Goal: Task Accomplishment & Management: Manage account settings

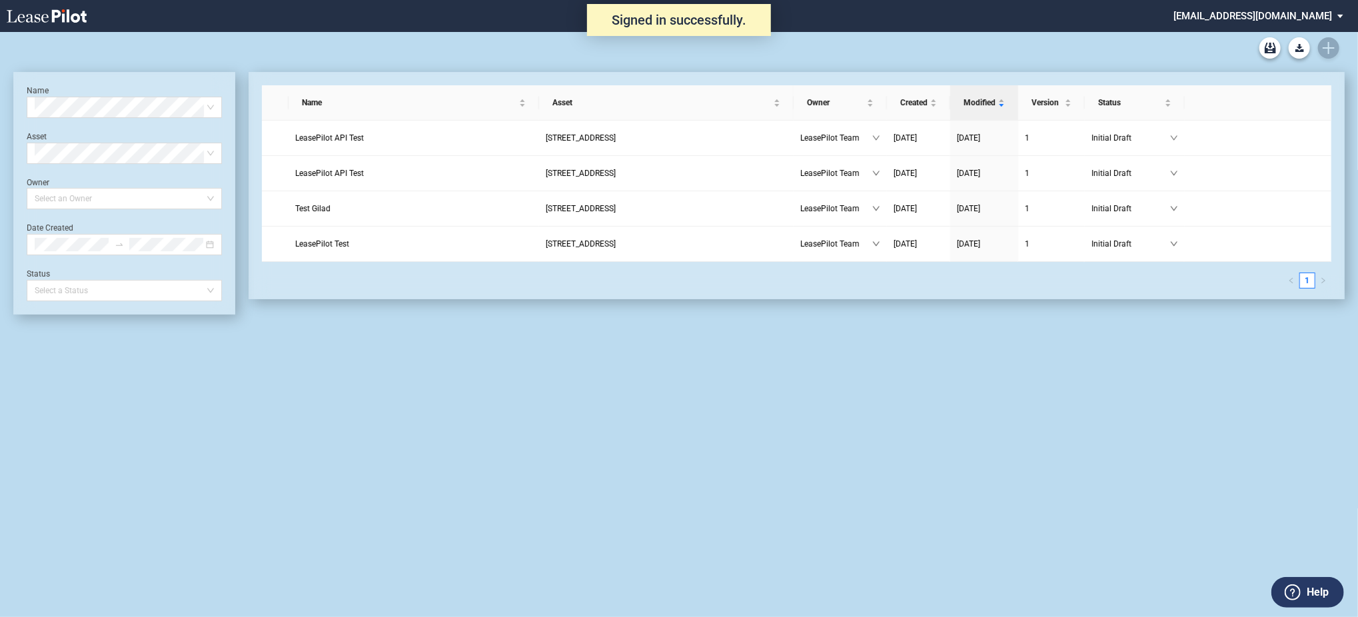
click at [1284, 17] on md-select "admin@leasepilot.co Change Password 2-Factor Authentication Admin Area Form Man…" at bounding box center [1263, 15] width 183 height 30
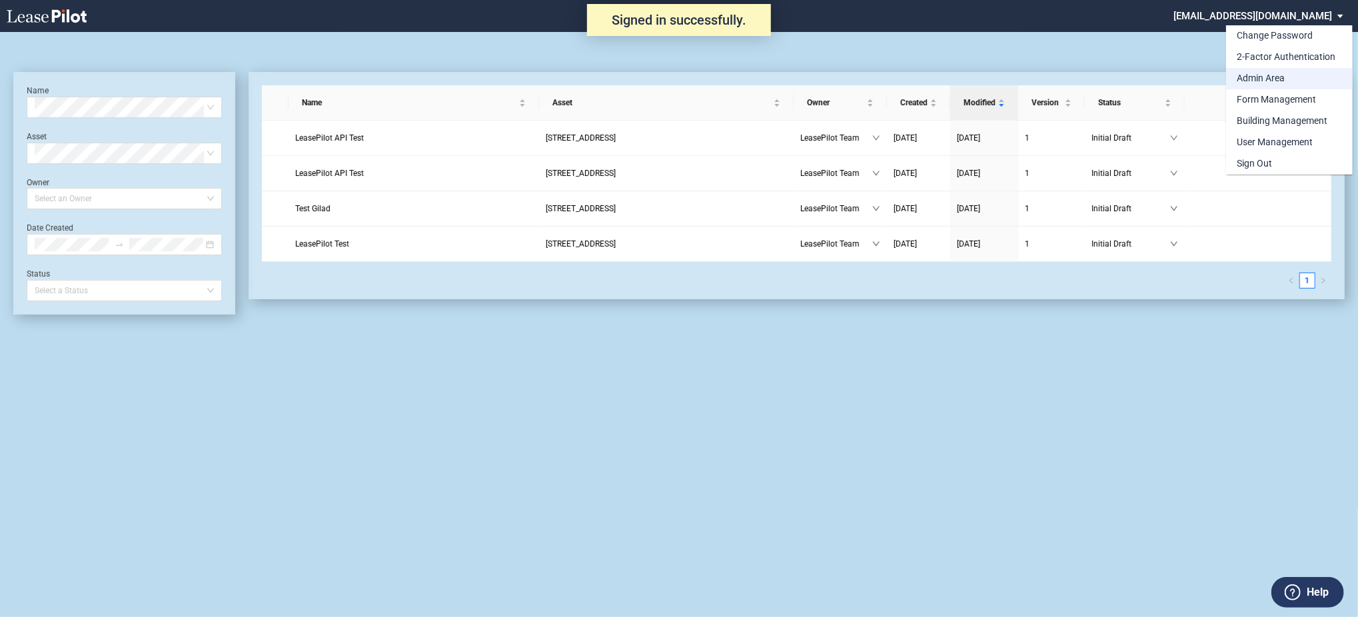
click at [1272, 74] on div "Admin Area" at bounding box center [1260, 78] width 48 height 13
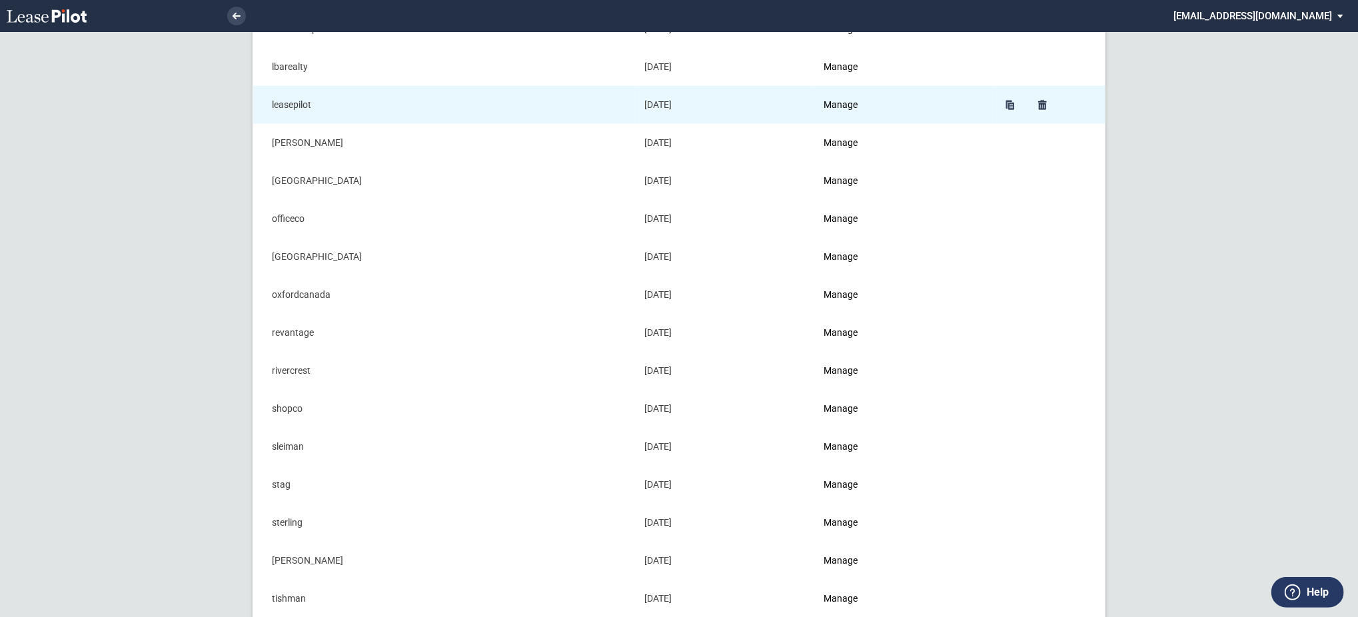
scroll to position [1066, 0]
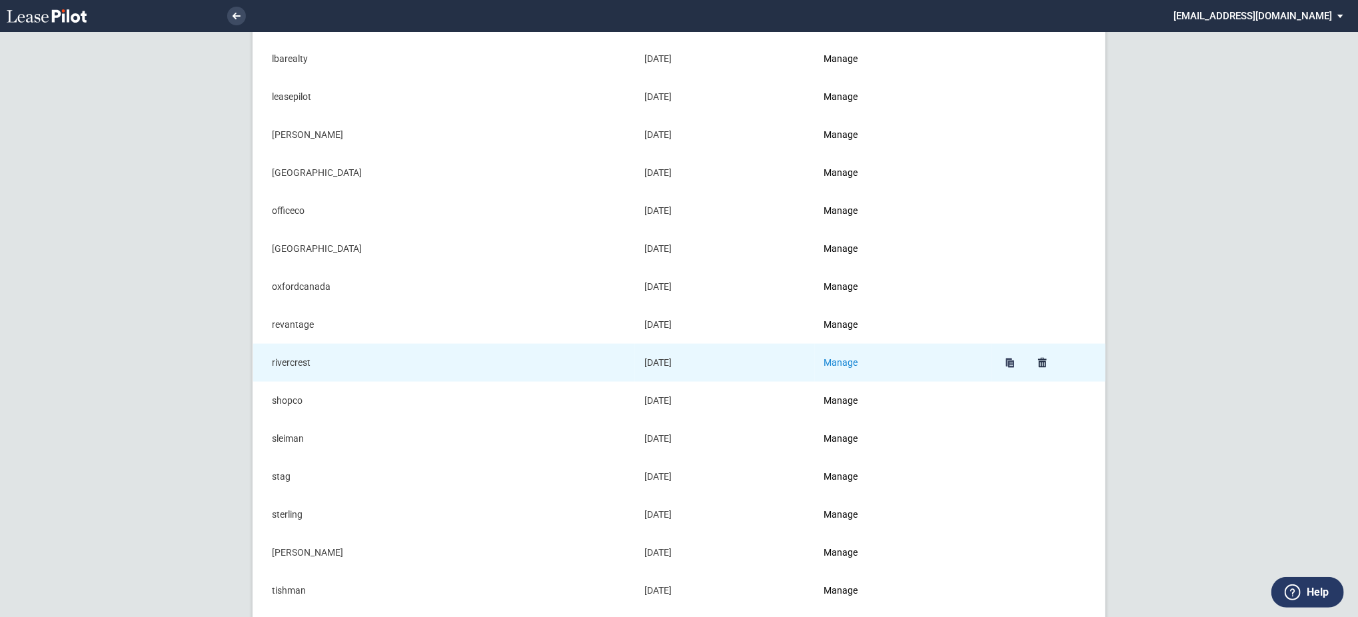
click at [857, 361] on link "Manage" at bounding box center [841, 362] width 34 height 11
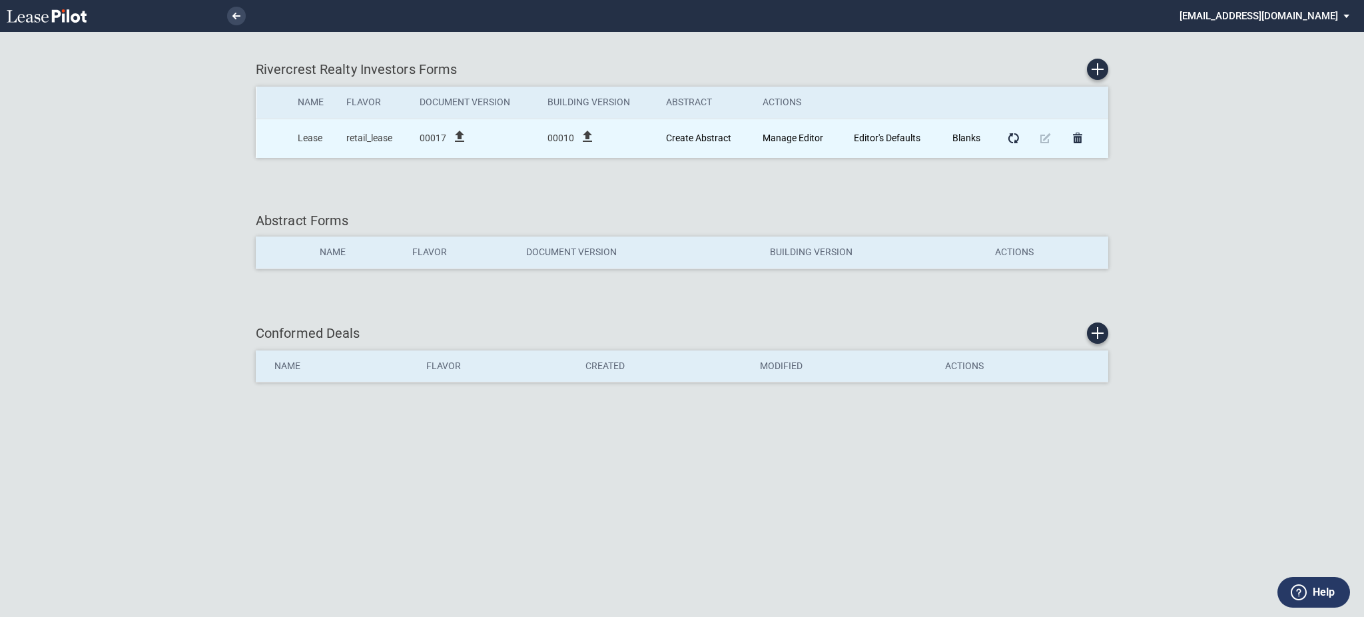
click at [462, 132] on icon "file_upload" at bounding box center [460, 137] width 16 height 16
click at [594, 132] on icon "file_upload" at bounding box center [588, 137] width 16 height 16
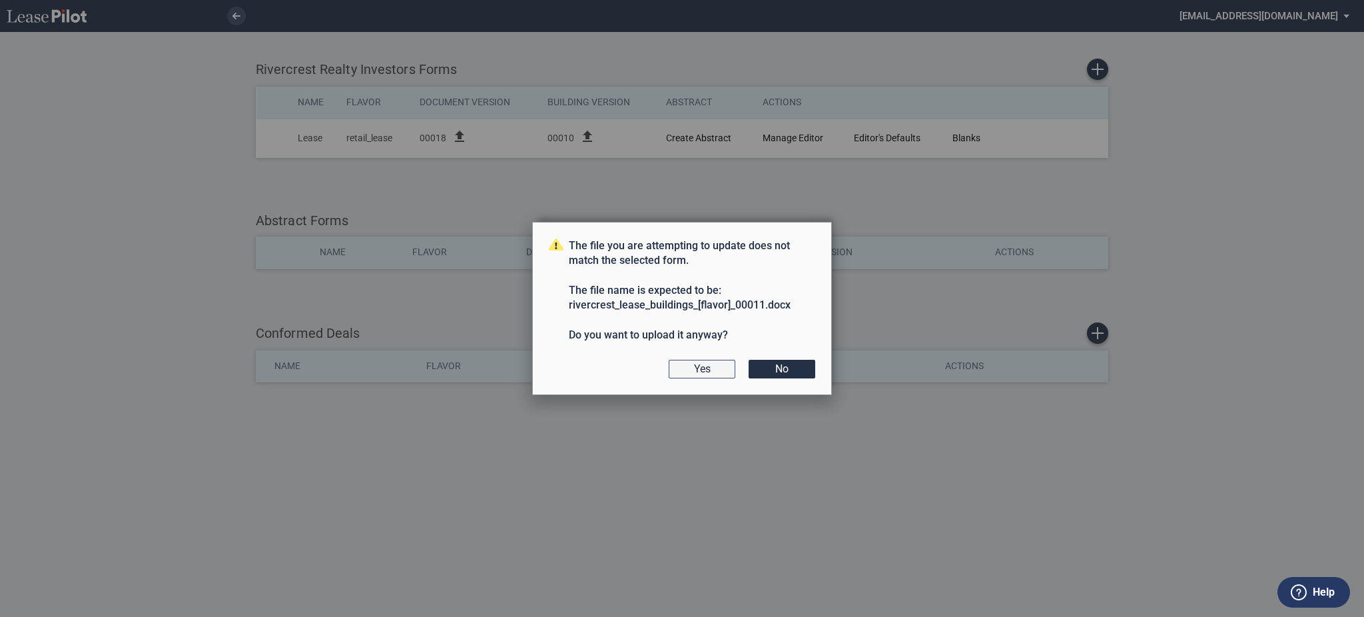
click at [679, 368] on button "Yes" at bounding box center [702, 369] width 67 height 19
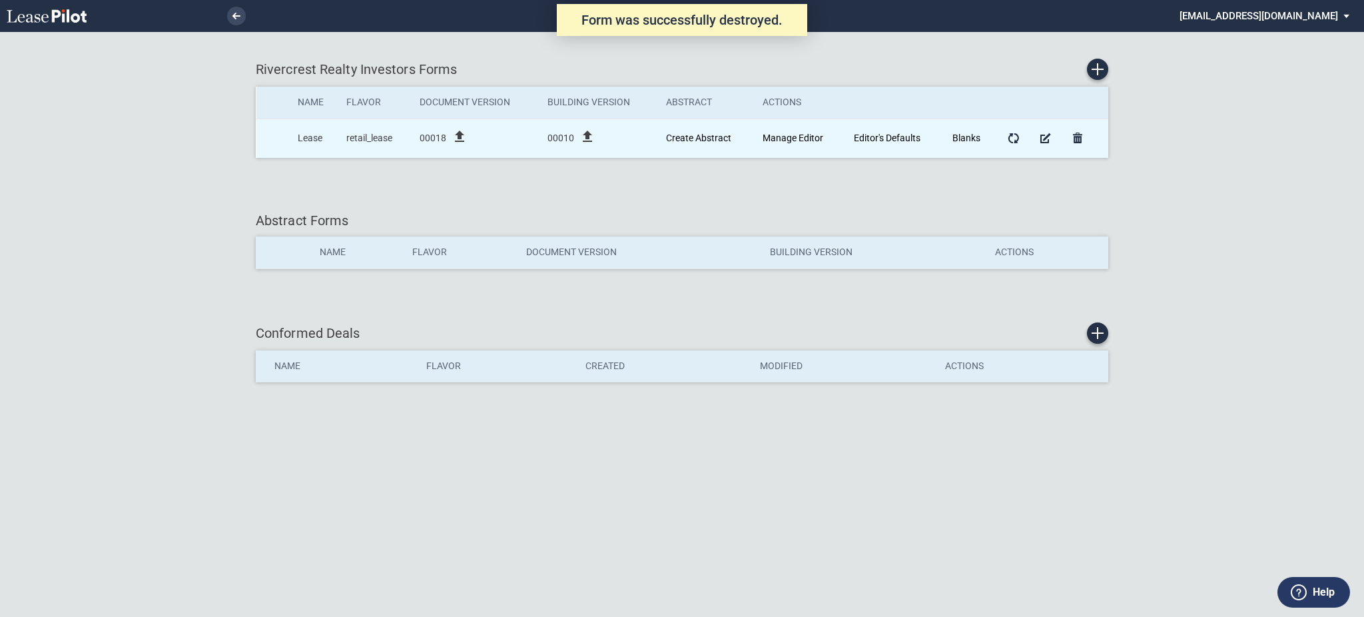
click at [588, 142] on icon "file_upload" at bounding box center [588, 137] width 16 height 16
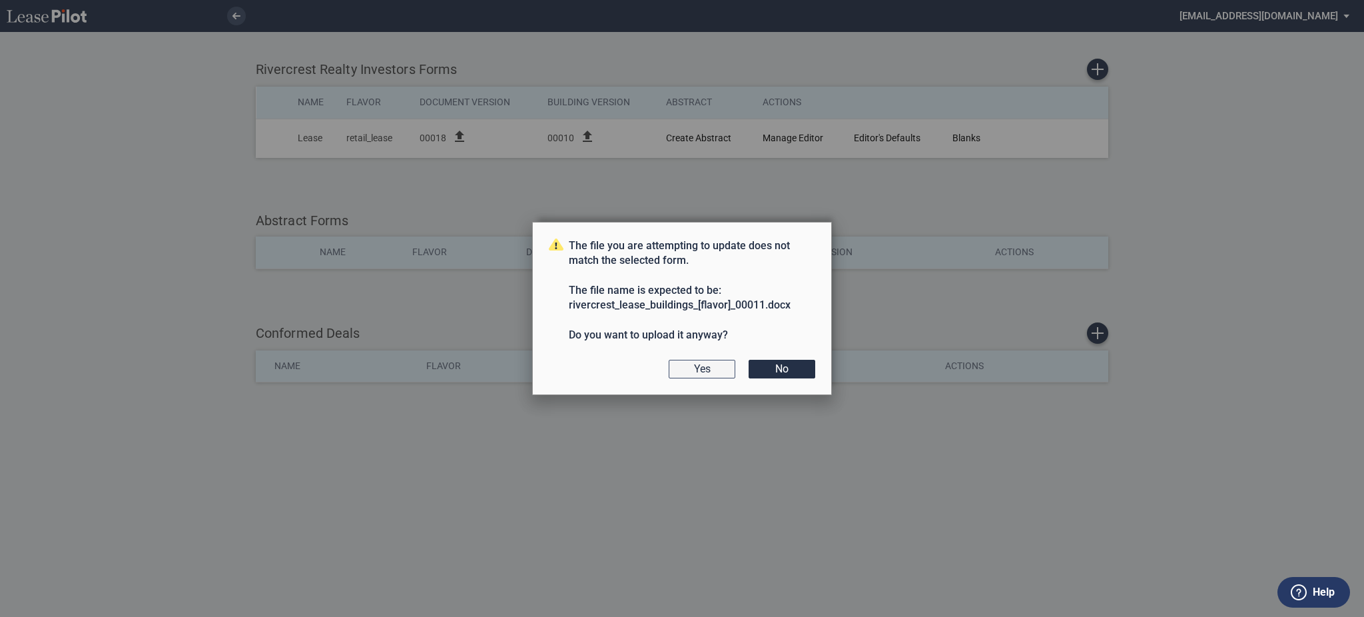
click at [689, 363] on button "Yes" at bounding box center [702, 369] width 67 height 19
